Goal: Communication & Community: Answer question/provide support

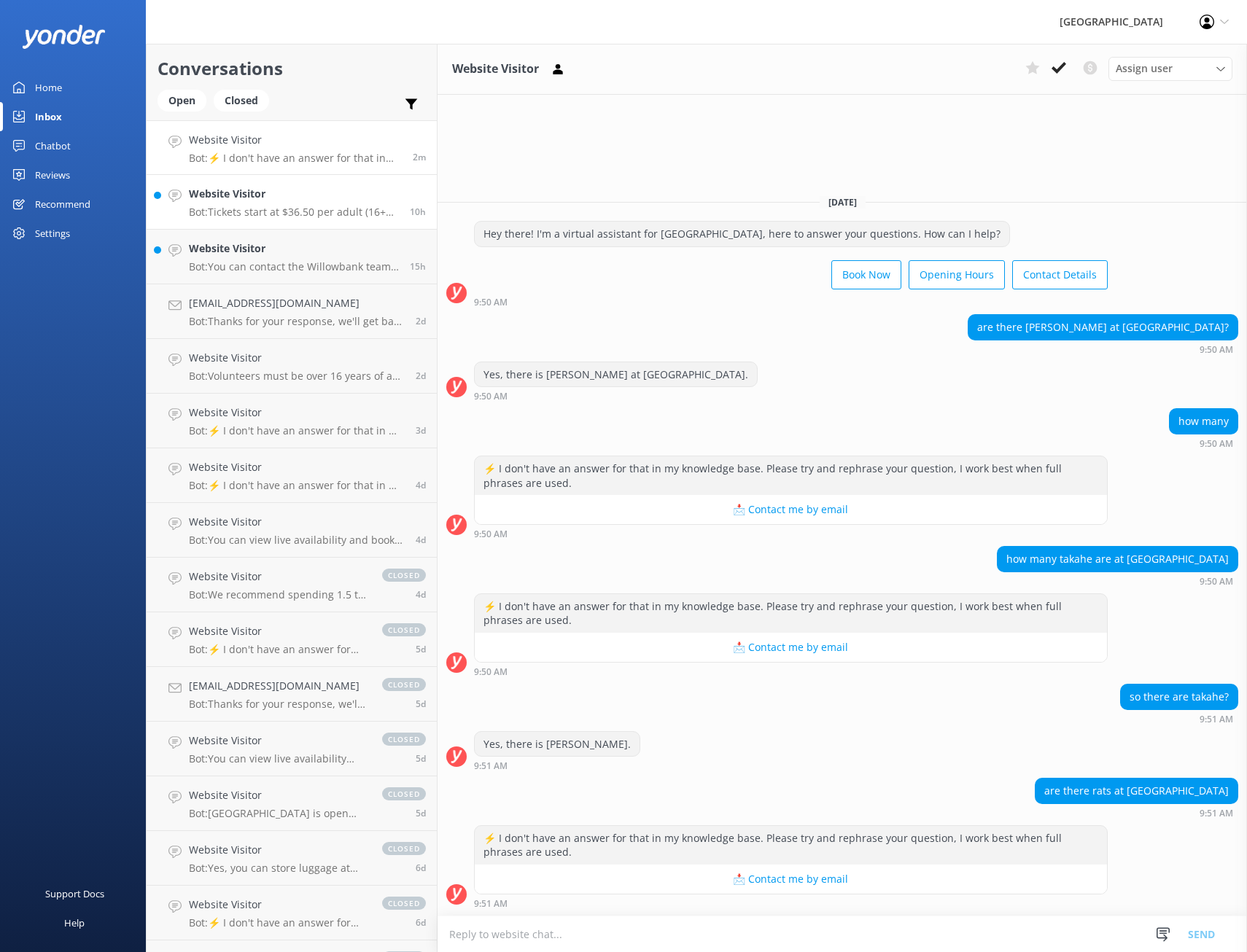
click at [265, 207] on p "Bot: Tickets start at $36.50 per adult (16+ years) and $13 per child (5-15 year…" at bounding box center [294, 212] width 210 height 13
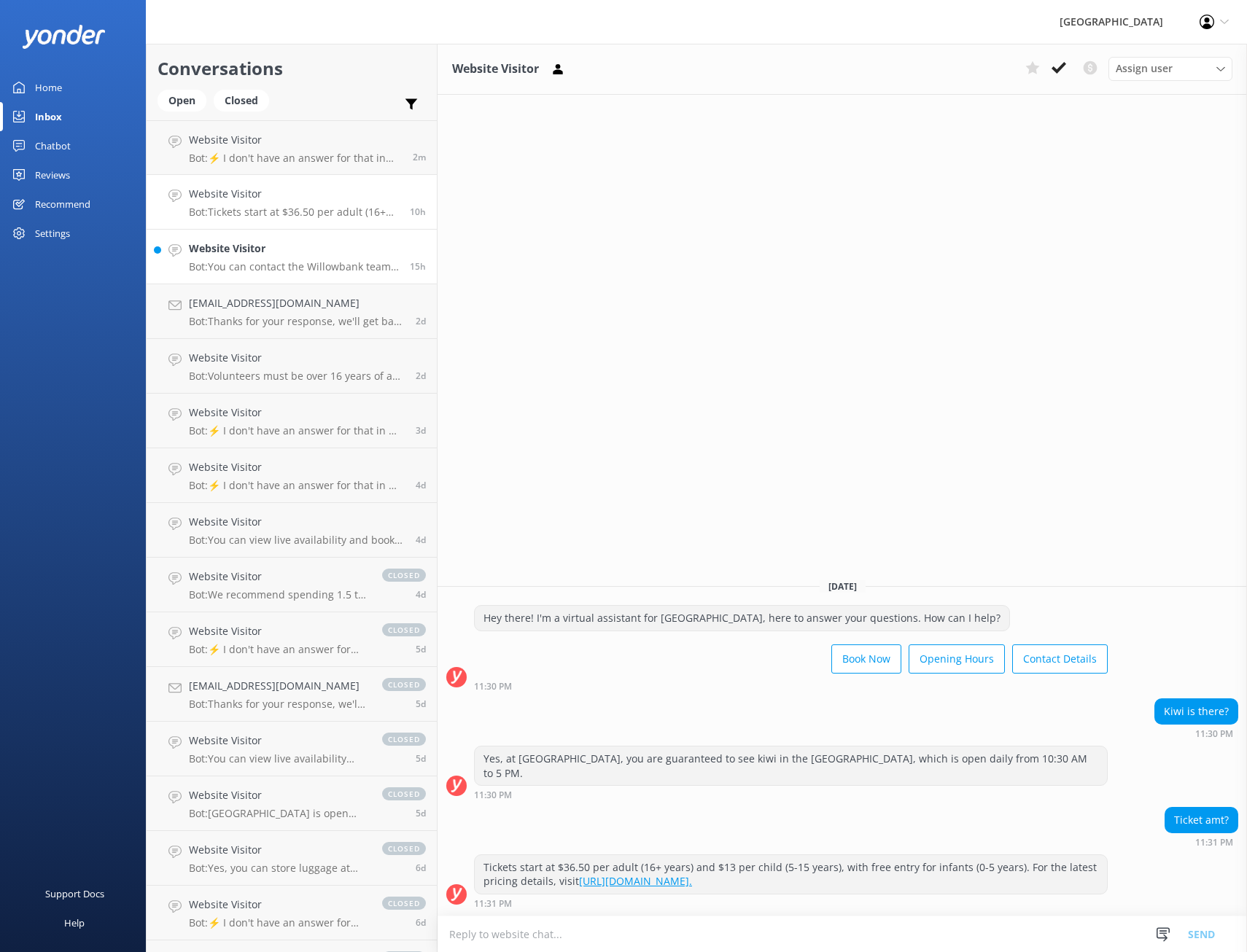
click at [264, 254] on h4 "Website Visitor" at bounding box center [294, 248] width 210 height 16
